Goal: Register for event/course

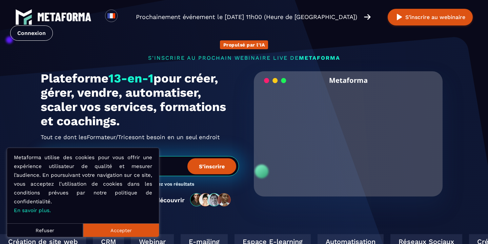
click at [63, 227] on button "Refuser" at bounding box center [45, 230] width 76 height 14
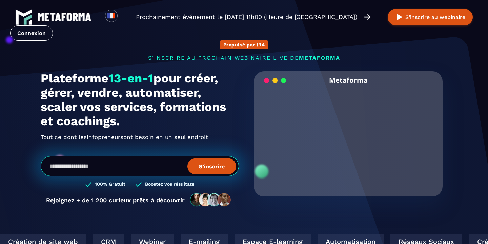
click at [345, 142] on video "Your browser does not support the video tag." at bounding box center [348, 133] width 179 height 89
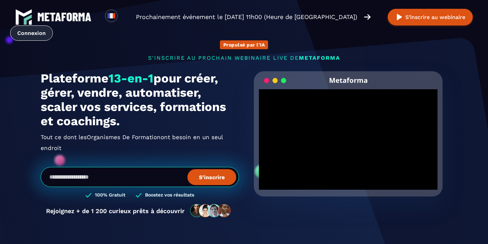
click at [29, 36] on link "Connexion" at bounding box center [31, 32] width 43 height 15
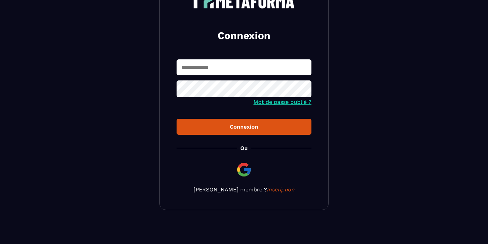
scroll to position [63, 0]
click at [267, 188] on link "Inscription" at bounding box center [281, 189] width 28 height 6
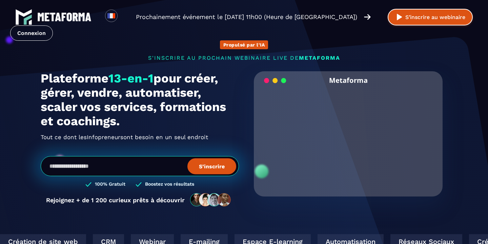
click at [448, 18] on button "S’inscrire au webinaire" at bounding box center [430, 17] width 85 height 17
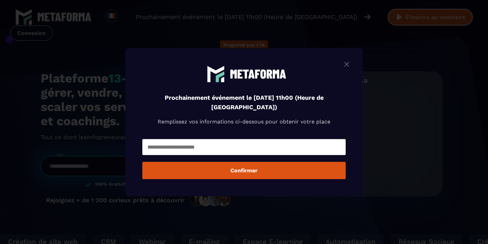
scroll to position [1, 0]
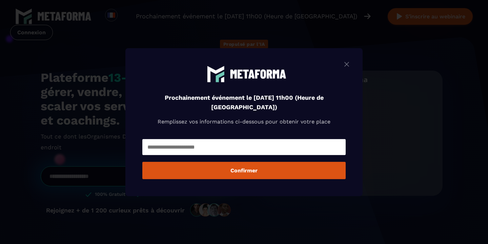
click at [215, 151] on input "Modal window" at bounding box center [243, 147] width 203 height 16
click at [194, 150] on input "Modal window" at bounding box center [243, 147] width 203 height 16
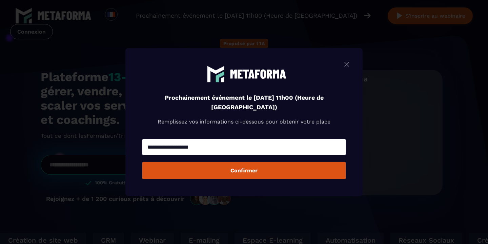
type input "**********"
click at [226, 170] on button "Confirmer" at bounding box center [243, 170] width 203 height 17
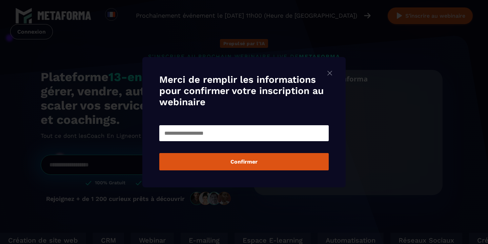
click at [211, 138] on input "Modal window" at bounding box center [243, 133] width 169 height 16
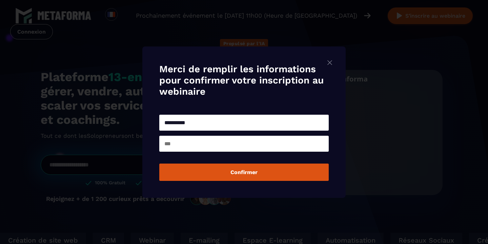
type input "**********"
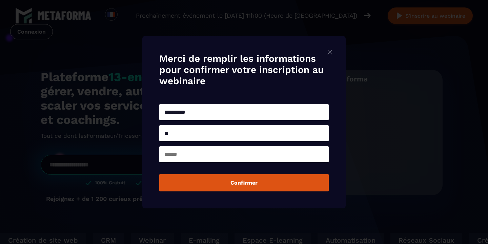
type input "*"
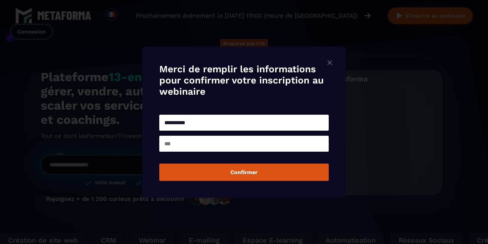
type input "*"
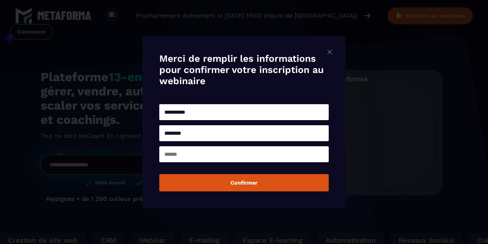
type input "********"
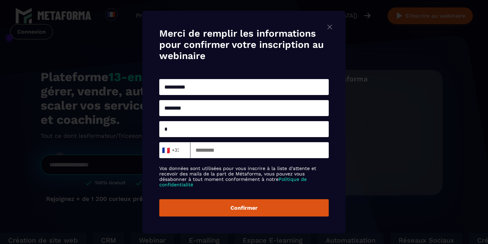
type input "*"
click at [238, 209] on button "Confirmer" at bounding box center [243, 207] width 169 height 17
type input "*********"
click at [221, 203] on button "Confirmer" at bounding box center [243, 207] width 169 height 17
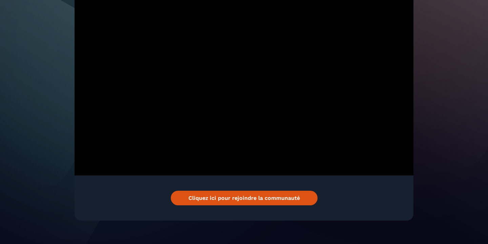
scroll to position [164, 0]
click at [223, 198] on div "Cliquez ici pour rejoindre la communauté" at bounding box center [244, 198] width 339 height 45
click at [224, 195] on link "Cliquez ici pour rejoindre la communauté" at bounding box center [244, 198] width 147 height 15
